Goal: Task Accomplishment & Management: Manage account settings

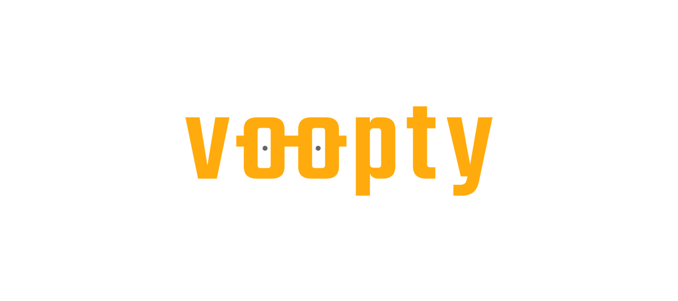
select select "**********"
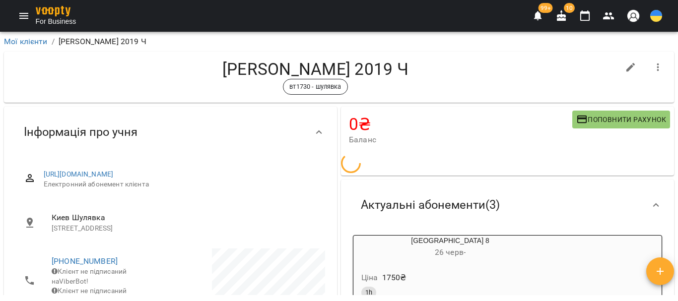
click at [25, 13] on icon "Menu" at bounding box center [23, 16] width 9 height 6
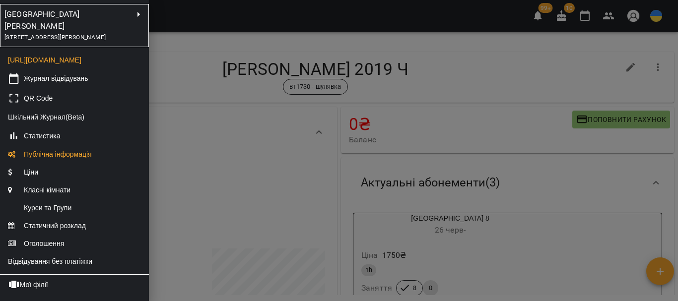
scroll to position [199, 0]
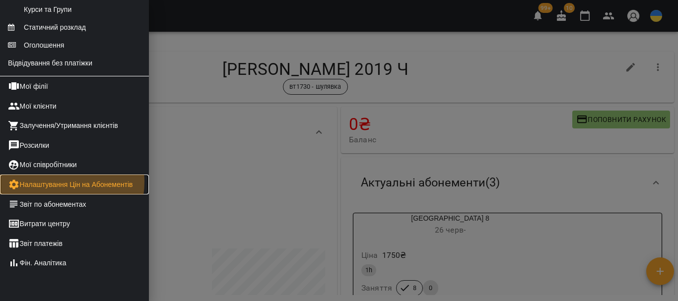
click at [59, 190] on link "Налаштування Цін на Абонементів" at bounding box center [74, 185] width 149 height 20
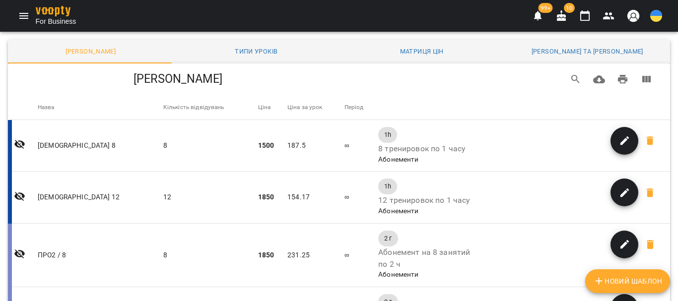
scroll to position [922, 0]
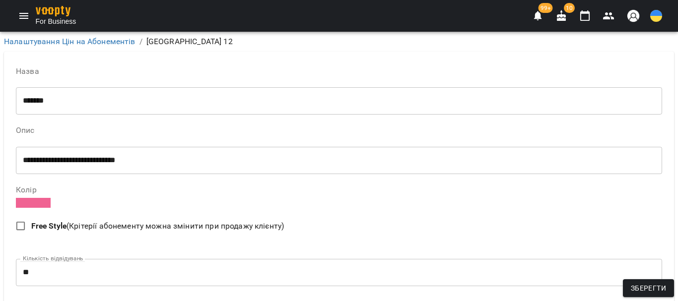
scroll to position [2123, 0]
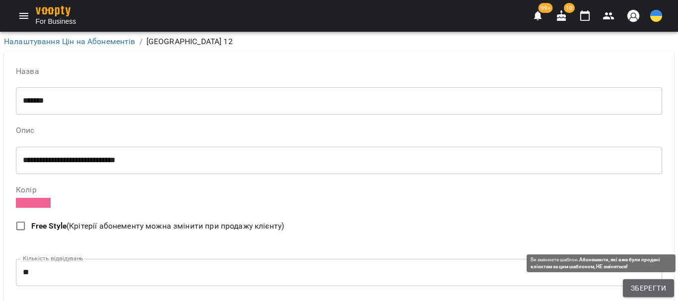
click at [652, 285] on span "Зберегти" at bounding box center [648, 289] width 35 height 12
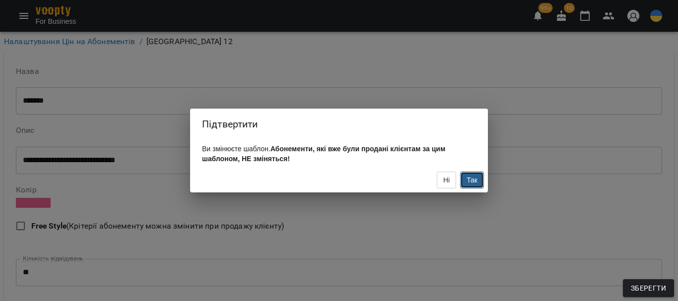
click at [462, 189] on button "Так" at bounding box center [472, 180] width 24 height 17
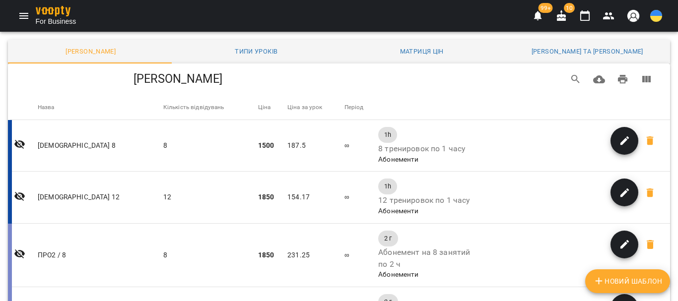
click at [22, 12] on icon "Menu" at bounding box center [24, 16] width 12 height 12
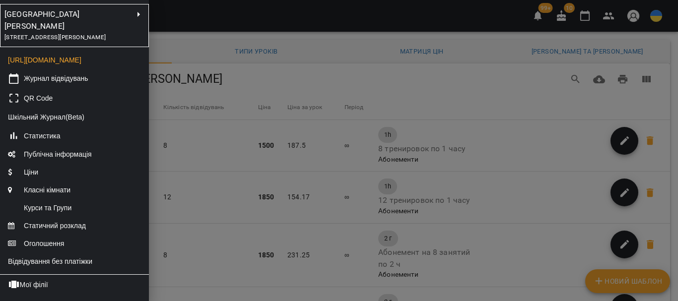
click at [605, 19] on div at bounding box center [339, 150] width 678 height 301
